Goal: Check status: Check status

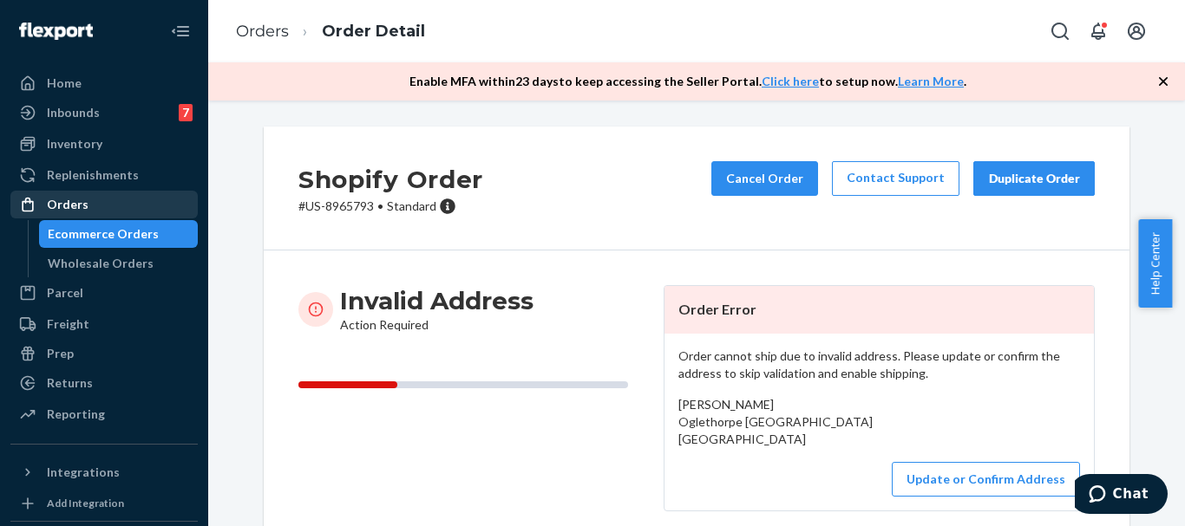
click at [84, 208] on div "Orders" at bounding box center [68, 204] width 42 height 17
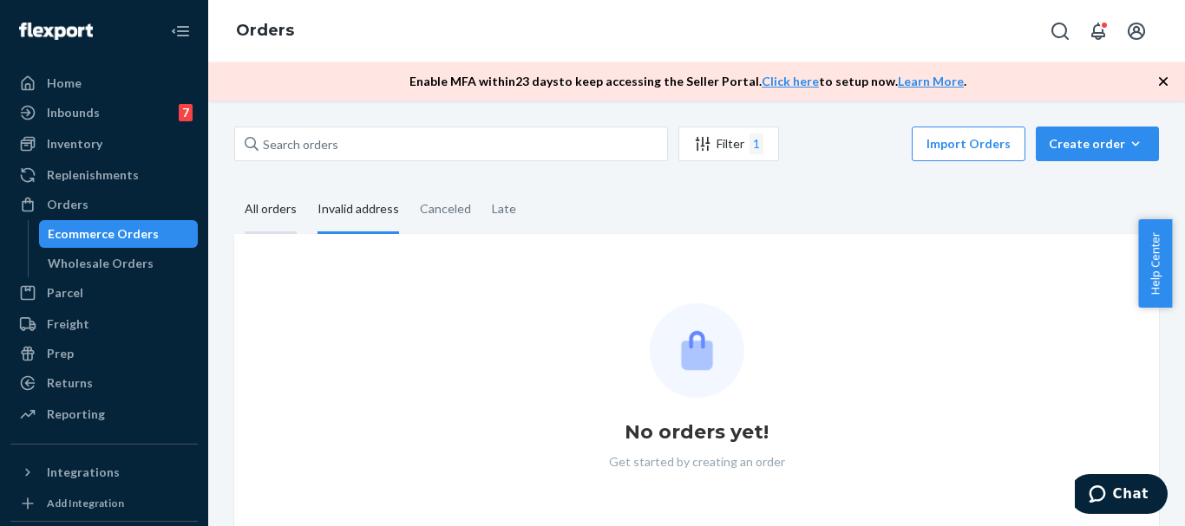
click at [297, 213] on div "All orders" at bounding box center [270, 210] width 73 height 48
click at [234, 186] on input "All orders" at bounding box center [234, 186] width 0 height 0
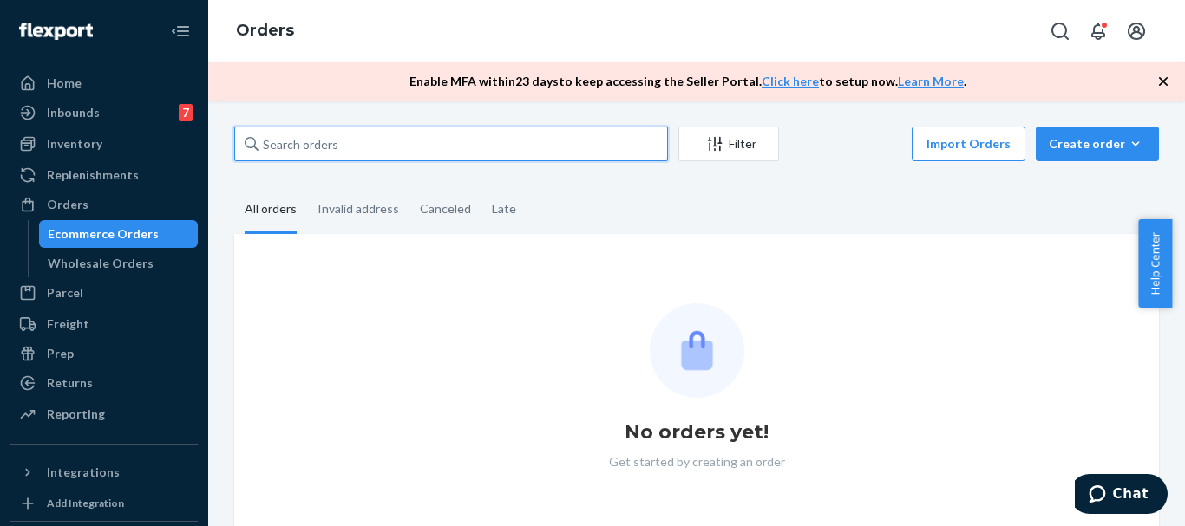
click at [397, 147] on input "text" at bounding box center [451, 144] width 434 height 35
paste input "US-8928869"
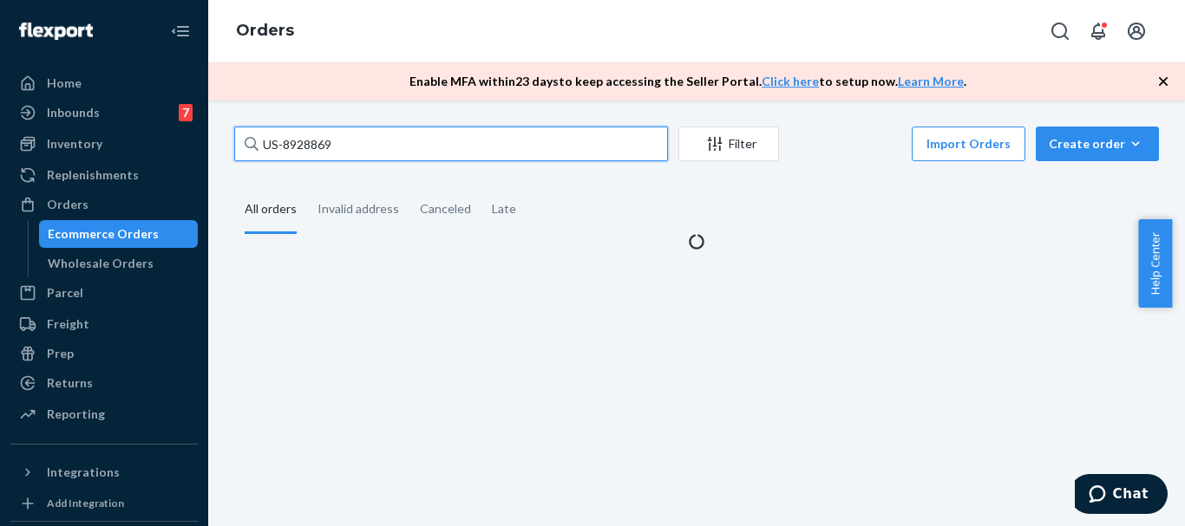
type input "US-8928869"
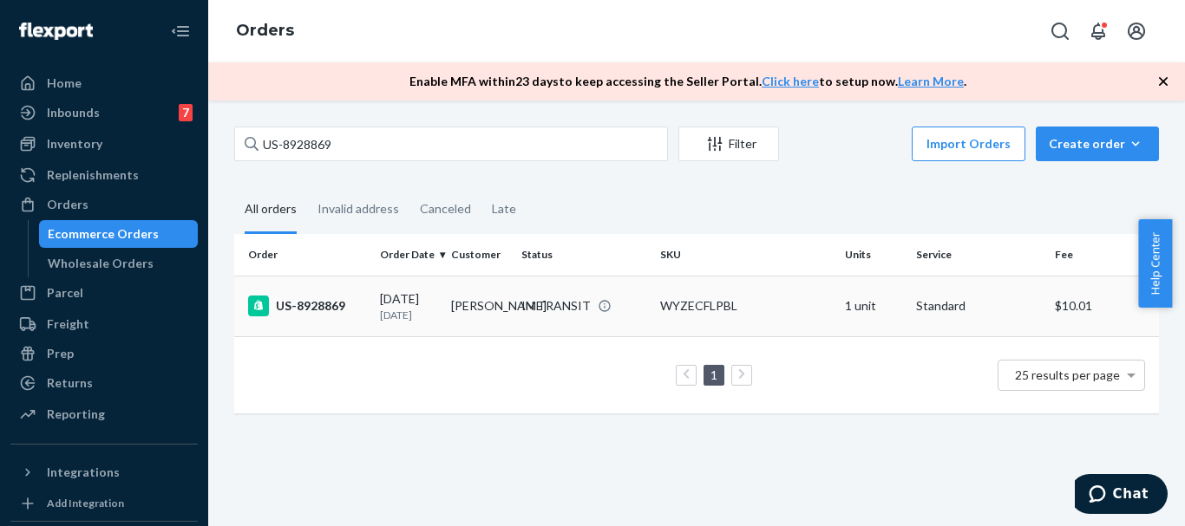
click at [298, 306] on div "US-8928869" at bounding box center [307, 306] width 118 height 21
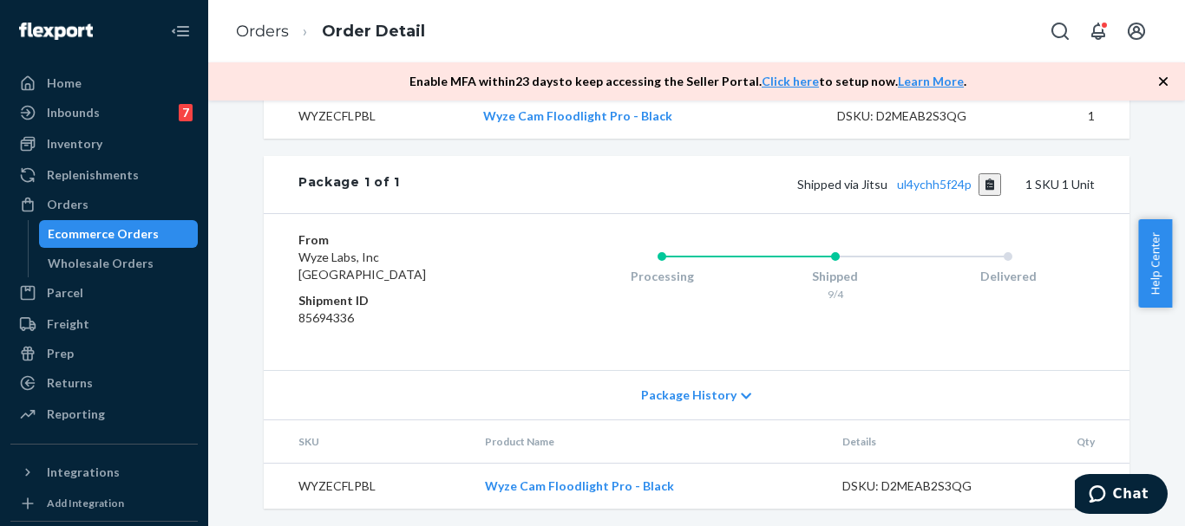
scroll to position [694, 0]
click at [912, 191] on link "ul4ychh5f24p" at bounding box center [934, 183] width 75 height 15
